Goal: Find specific page/section: Find specific page/section

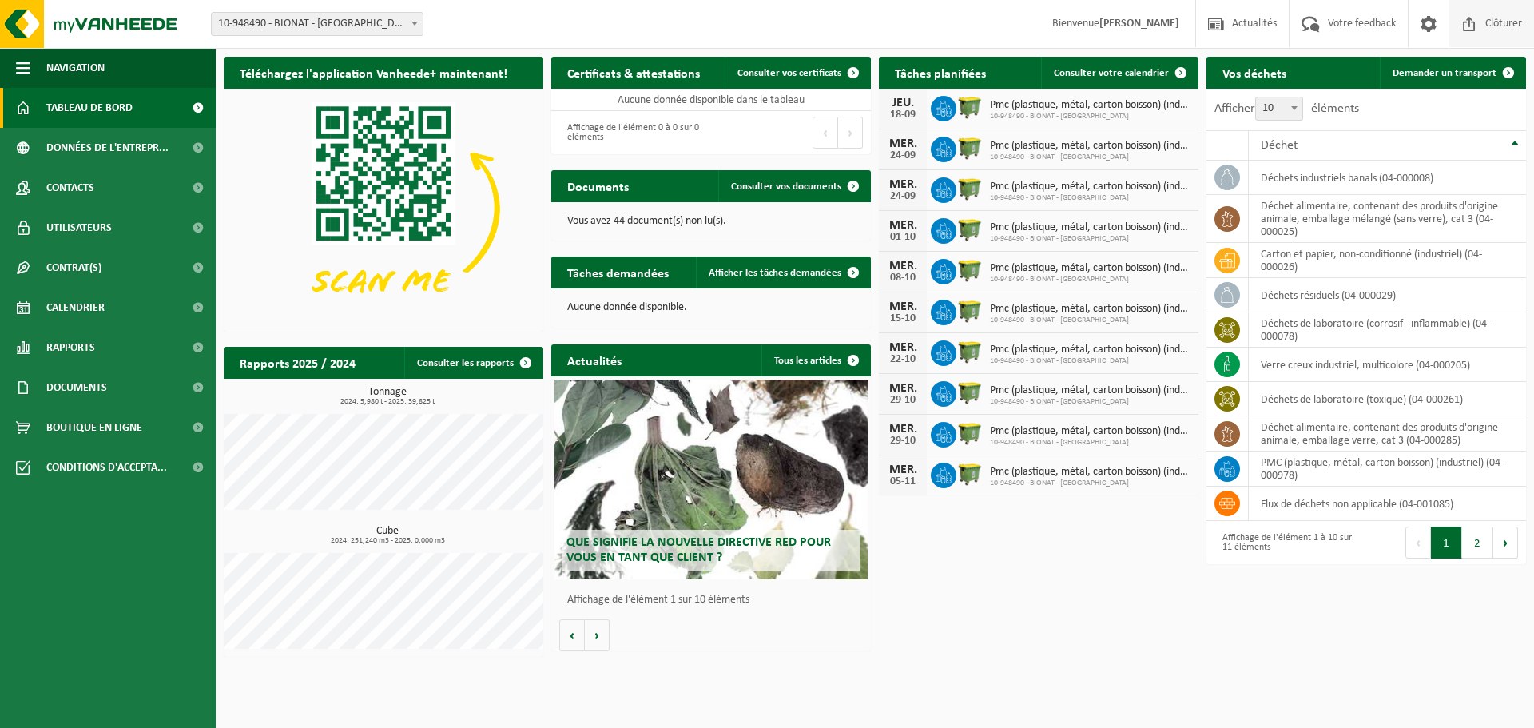
click at [1488, 22] on span "Clôturer" at bounding box center [1503, 23] width 45 height 47
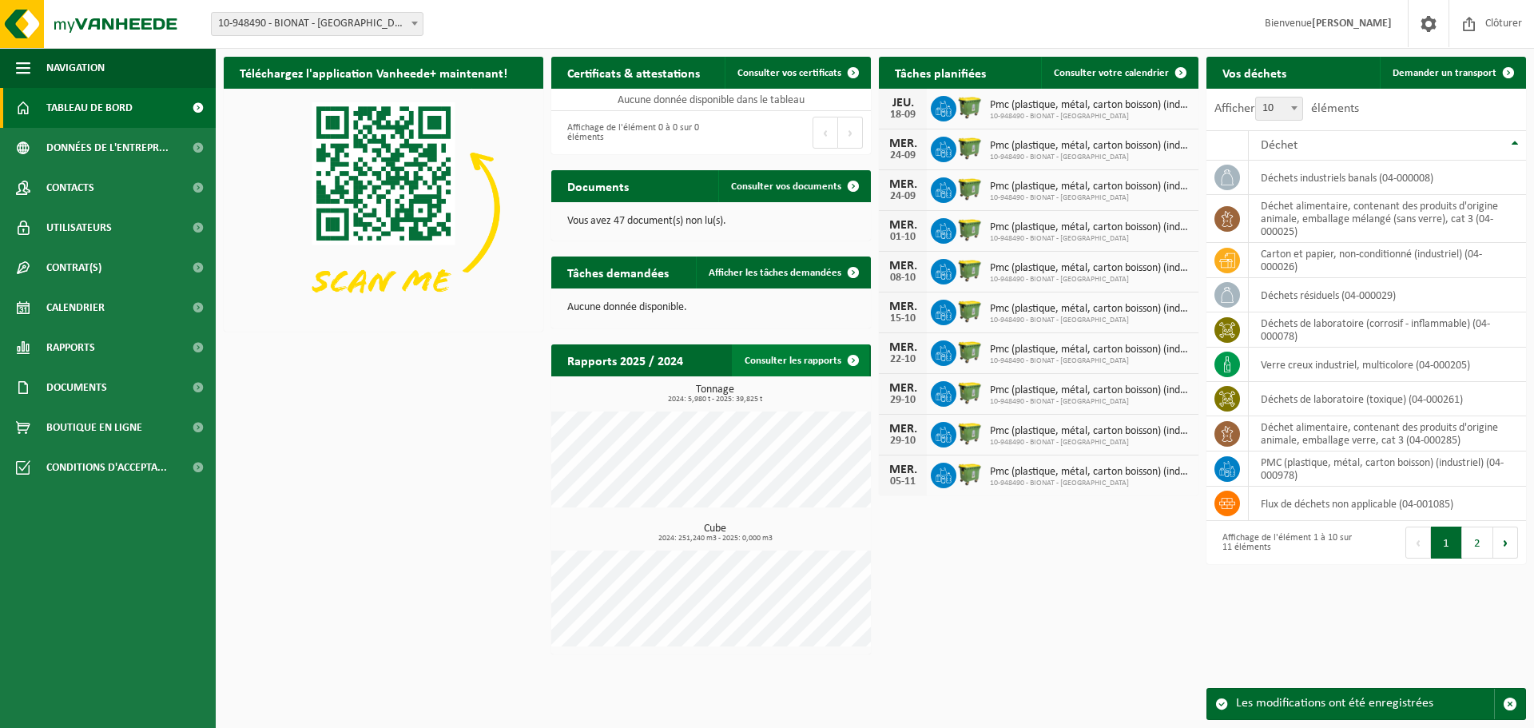
click at [851, 363] on span at bounding box center [853, 360] width 32 height 32
